Goal: Information Seeking & Learning: Learn about a topic

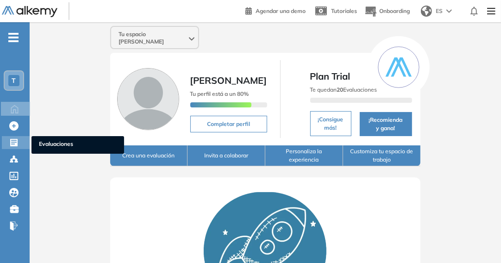
click at [21, 141] on div "Evaluaciones Evaluaciones" at bounding box center [16, 142] width 28 height 13
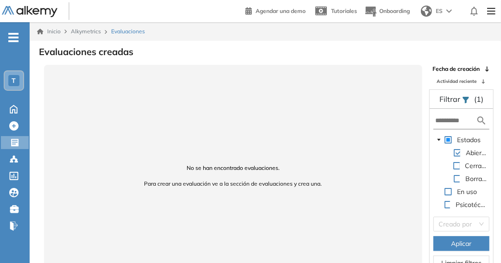
scroll to position [12, 0]
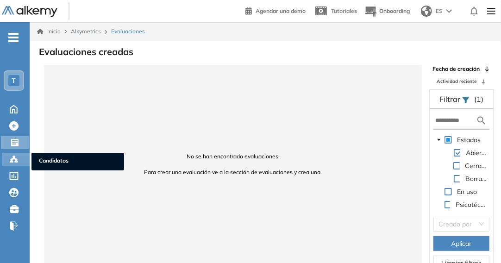
click at [19, 159] on div at bounding box center [14, 158] width 11 height 11
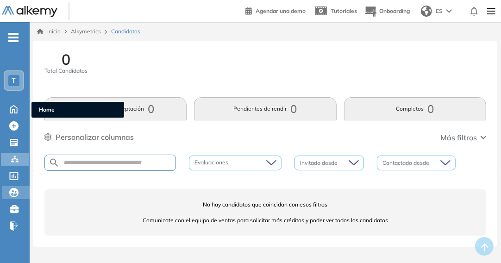
drag, startPoint x: 3, startPoint y: 188, endPoint x: 3, endPoint y: 198, distance: 9.3
click at [3, 198] on ul "T Home Home Crear Evaluación Crear Evaluación Evaluaciones Evaluaciones Candida…" at bounding box center [15, 135] width 30 height 197
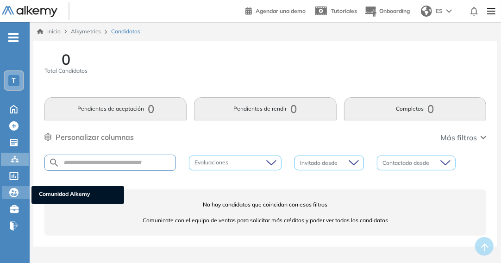
click at [8, 190] on div "Comunidad Alkemy Comunidad Alkemy" at bounding box center [16, 192] width 28 height 13
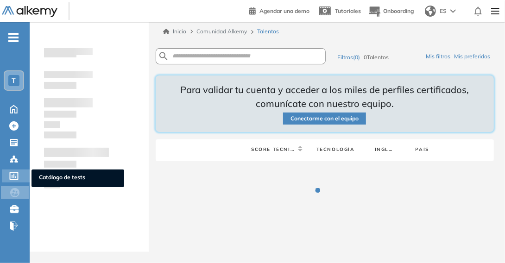
click at [21, 172] on div "Catálogo de tests Catálogo de tests" at bounding box center [16, 175] width 28 height 13
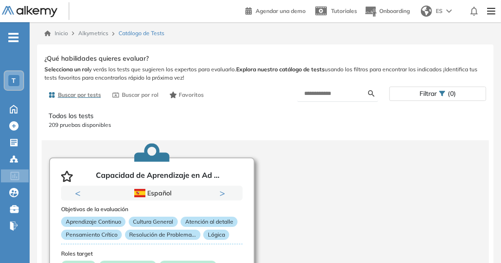
scroll to position [46, 0]
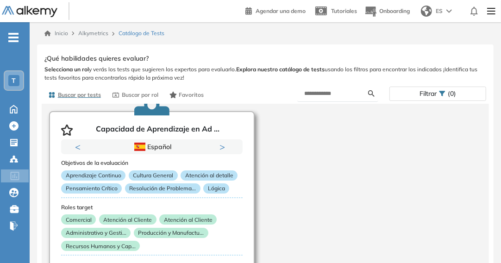
click at [219, 150] on button "Next" at bounding box center [223, 146] width 9 height 9
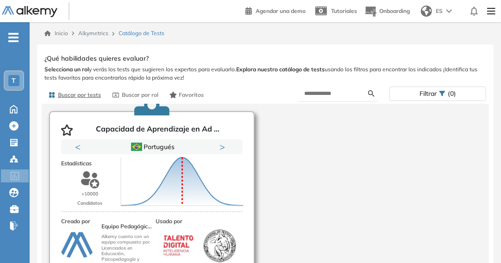
click at [74, 150] on div "Previous Portugués Español Portugués Español Portugués Next 1 2" at bounding box center [151, 146] width 181 height 15
click at [77, 147] on button "Previous" at bounding box center [79, 146] width 9 height 9
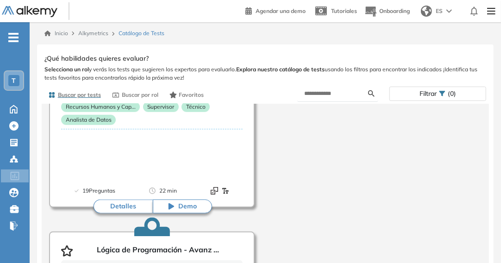
scroll to position [417, 0]
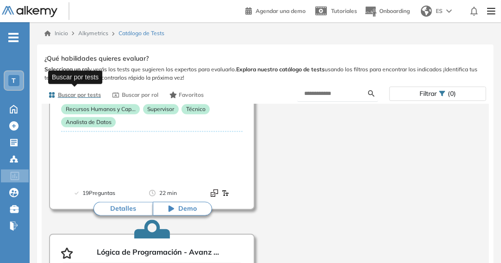
click at [90, 93] on span "Buscar por tests" at bounding box center [79, 95] width 43 height 8
click at [325, 92] on input "text" at bounding box center [337, 93] width 64 height 8
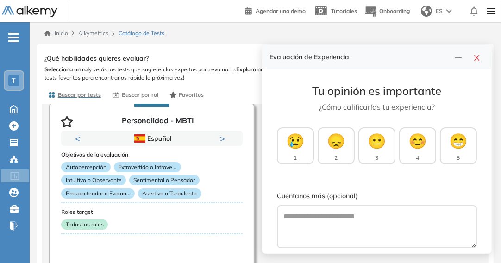
scroll to position [44, 0]
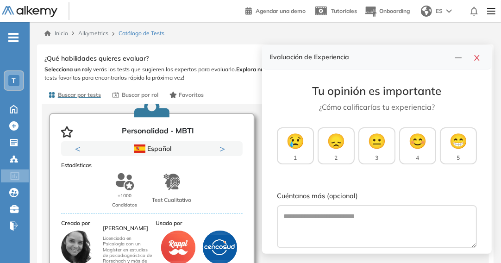
click at [68, 134] on icon "button" at bounding box center [67, 131] width 12 height 11
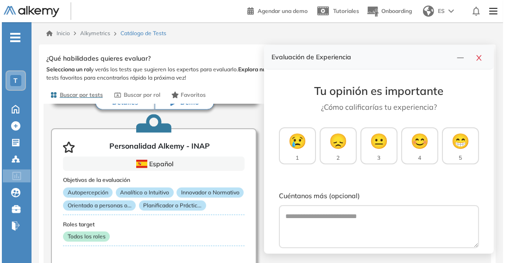
scroll to position [230, 0]
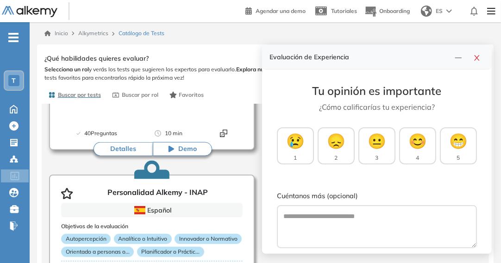
click at [126, 147] on button "Detalles" at bounding box center [123, 149] width 59 height 14
click at [480, 57] on icon "close" at bounding box center [476, 57] width 7 height 7
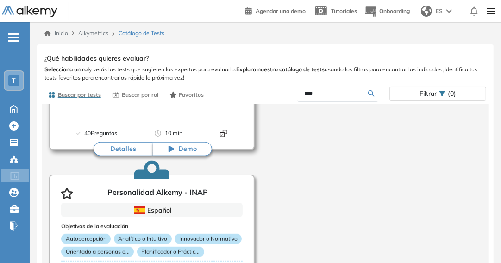
click at [128, 150] on button "Detalles" at bounding box center [123, 149] width 59 height 14
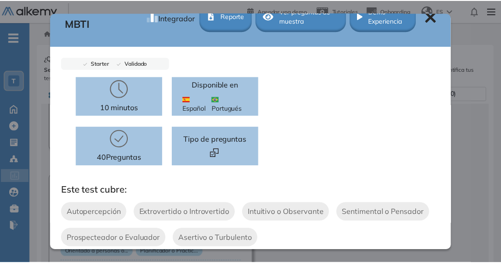
scroll to position [0, 0]
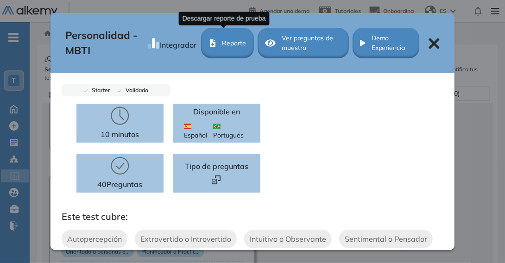
click at [217, 45] on button "Reporte" at bounding box center [227, 43] width 53 height 31
click at [428, 44] on icon at bounding box center [433, 43] width 11 height 11
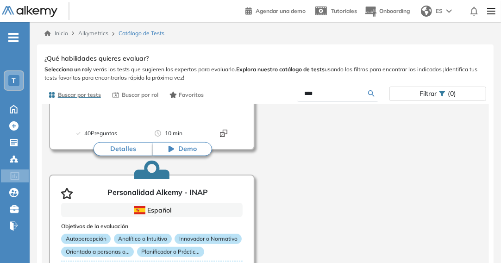
drag, startPoint x: 338, startPoint y: 92, endPoint x: 247, endPoint y: 92, distance: 90.7
click at [247, 92] on div "Buscar por tests Buscar por rol Favoritos **** Filtrar (0)" at bounding box center [265, 95] width 442 height 18
type input "****"
click at [373, 92] on div "Ver preguntas de muestra Demo Experiencia Starter Validado undefined minutos Pr…" at bounding box center [265, 166] width 442 height 228
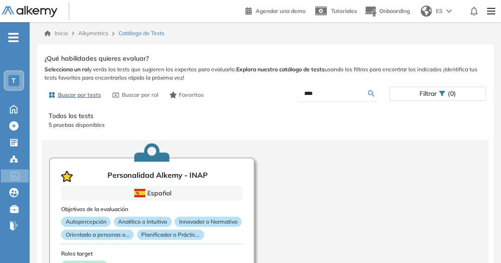
drag, startPoint x: 321, startPoint y: 93, endPoint x: 276, endPoint y: 93, distance: 44.9
click at [276, 93] on div "****" at bounding box center [327, 94] width 124 height 16
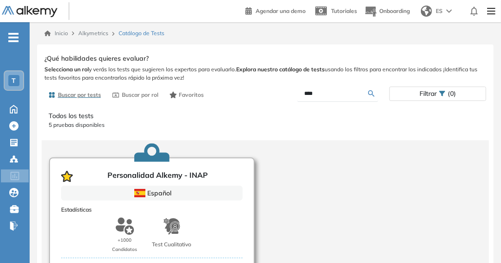
click at [138, 187] on div "Español" at bounding box center [151, 193] width 181 height 15
click at [69, 180] on icon "button" at bounding box center [67, 176] width 12 height 11
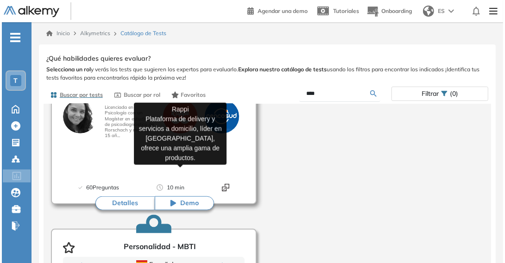
scroll to position [185, 0]
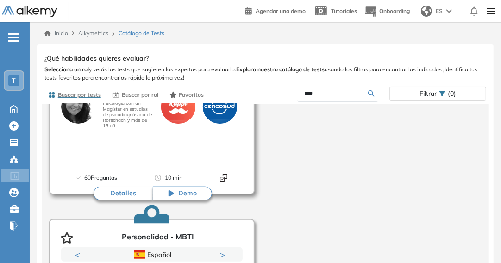
click at [130, 192] on button "Detalles" at bounding box center [123, 194] width 59 height 14
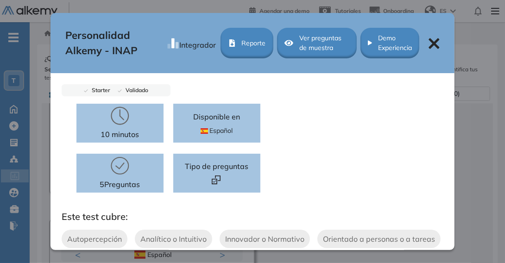
click at [294, 51] on div "Ver preguntas de muestra" at bounding box center [317, 43] width 80 height 31
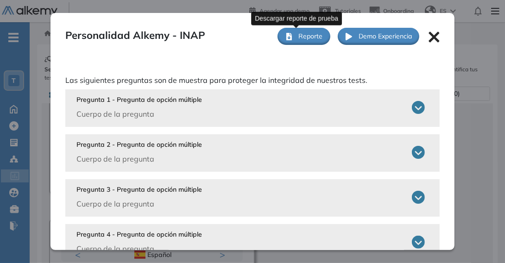
click at [285, 38] on icon at bounding box center [288, 36] width 7 height 7
click at [299, 38] on span "Reporte" at bounding box center [311, 36] width 24 height 10
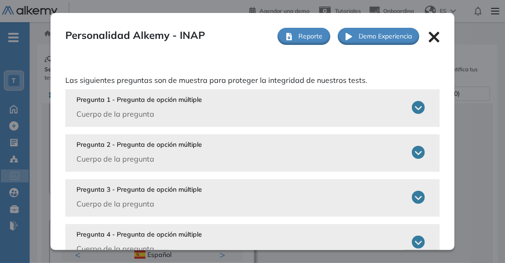
click at [431, 37] on icon at bounding box center [433, 36] width 11 height 11
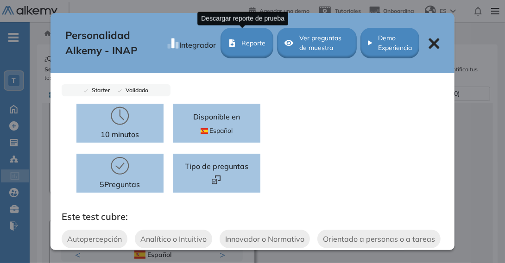
click at [242, 46] on span "Reporte" at bounding box center [254, 43] width 24 height 10
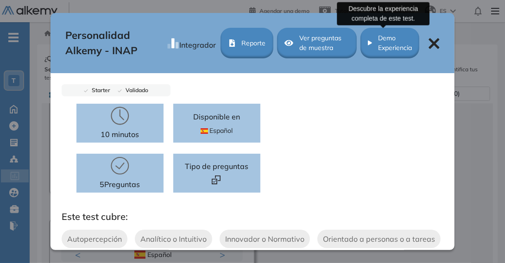
click at [390, 43] on span "Demo Experiencia" at bounding box center [395, 42] width 34 height 19
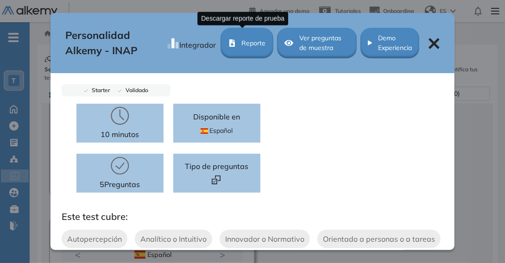
click at [232, 42] on button "Reporte" at bounding box center [246, 43] width 53 height 31
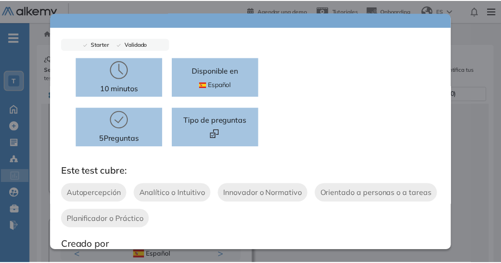
scroll to position [0, 0]
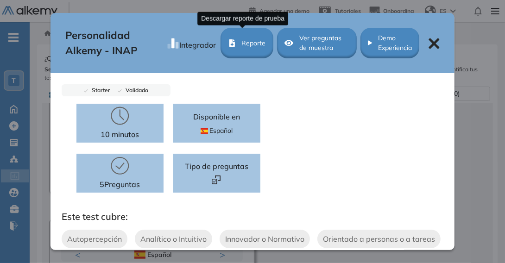
click at [235, 52] on button "Reporte" at bounding box center [246, 43] width 53 height 31
click at [428, 48] on icon at bounding box center [433, 43] width 11 height 11
